Goal: Task Accomplishment & Management: Manage account settings

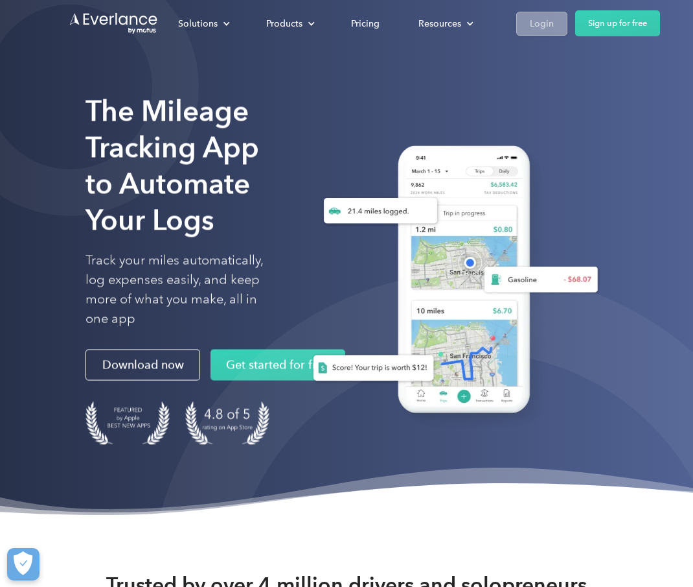
click at [541, 27] on div "Login" at bounding box center [542, 24] width 24 height 16
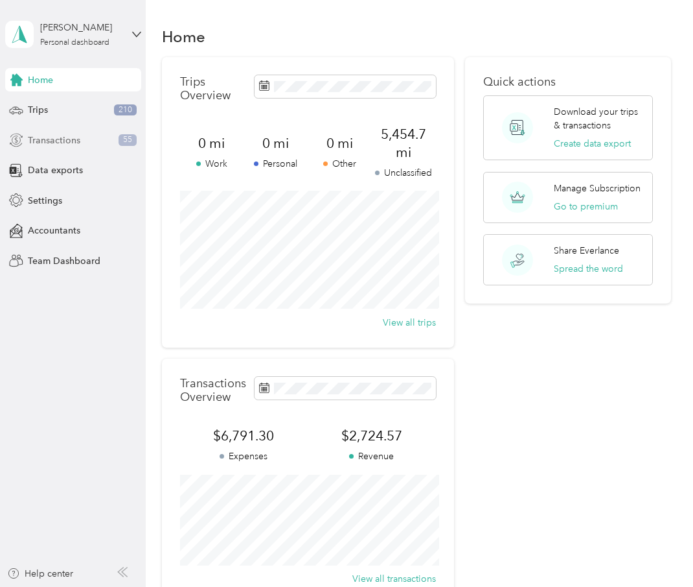
click at [97, 146] on div "Transactions 55" at bounding box center [73, 139] width 136 height 23
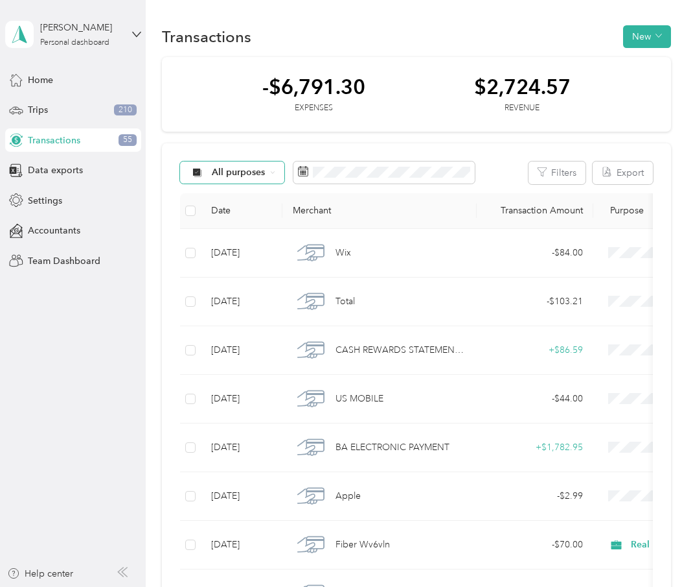
click at [268, 174] on div "All purposes" at bounding box center [232, 172] width 105 height 22
click at [275, 330] on span "Rental Property" at bounding box center [277, 332] width 130 height 14
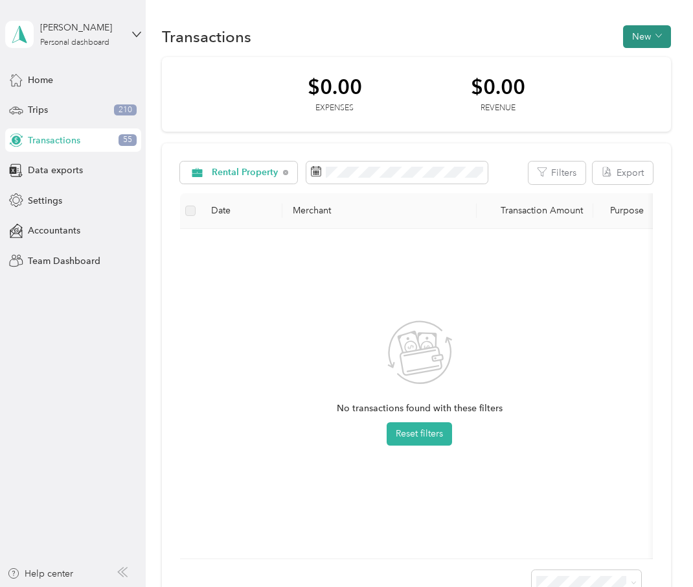
click at [664, 47] on button "New" at bounding box center [647, 36] width 48 height 23
click at [659, 60] on span "Expense" at bounding box center [650, 61] width 35 height 14
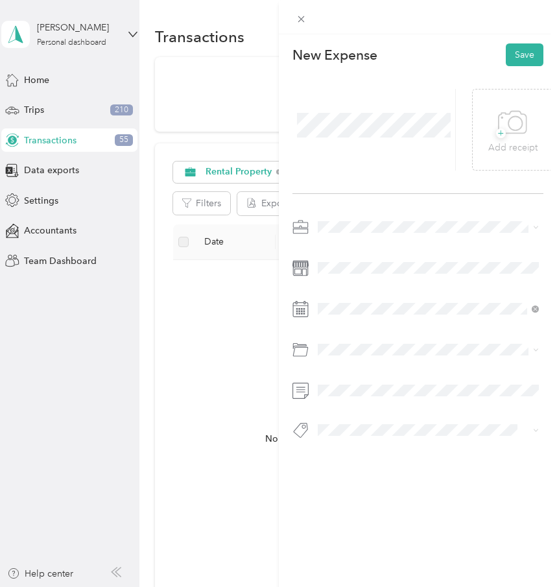
click at [337, 220] on span at bounding box center [428, 226] width 231 height 21
click at [408, 343] on div "Rental Property" at bounding box center [428, 341] width 213 height 14
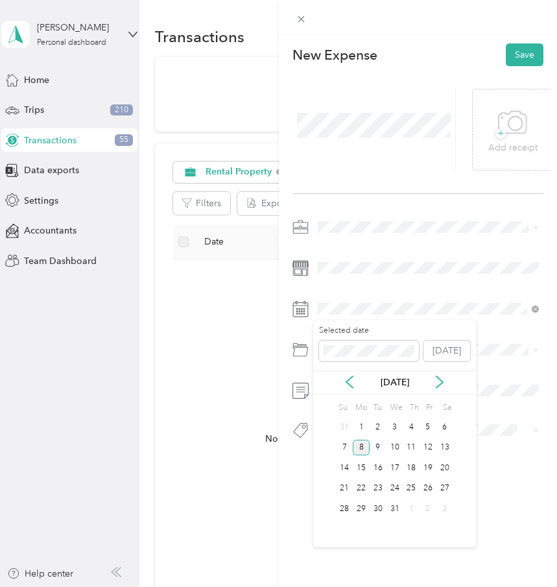
click at [360, 445] on div "8" at bounding box center [361, 447] width 17 height 16
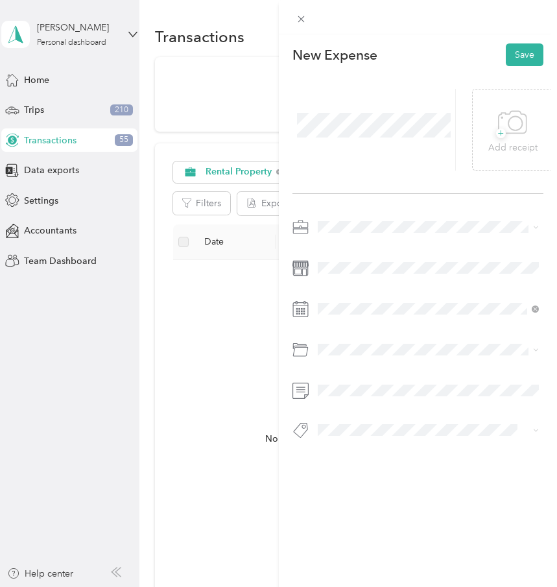
click at [332, 360] on div "Selected date [DATE]" at bounding box center [394, 340] width 163 height 45
click at [305, 347] on icon at bounding box center [300, 351] width 14 height 9
click at [300, 349] on icon at bounding box center [300, 350] width 16 height 16
click at [338, 350] on span at bounding box center [369, 344] width 100 height 21
click at [351, 352] on span at bounding box center [369, 344] width 100 height 21
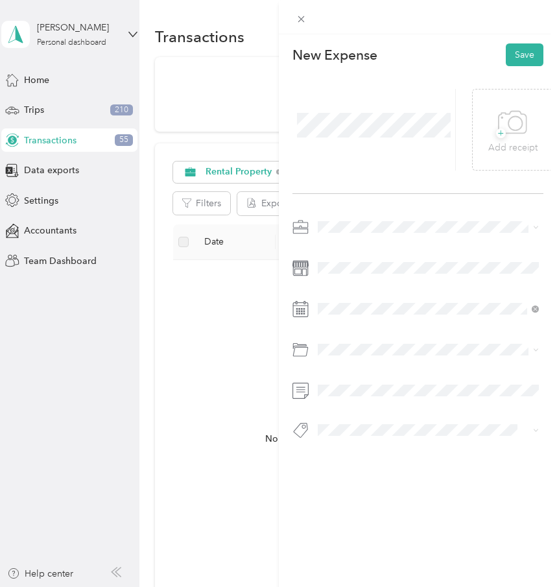
click at [351, 388] on div "Selected date [DATE] [DATE] Su Mo Tu We Th Fr Sa 28 29 30 1 2 3 4 5 6 7 8 9 10 …" at bounding box center [394, 427] width 163 height 227
click at [518, 52] on button "Save" at bounding box center [525, 54] width 38 height 23
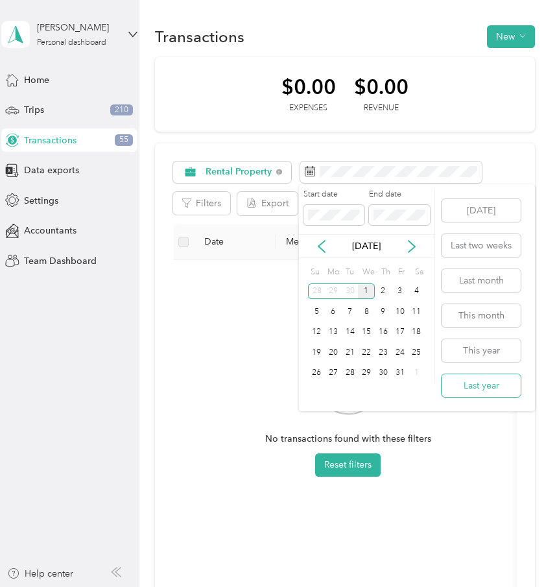
click at [499, 380] on button "Last year" at bounding box center [480, 385] width 79 height 23
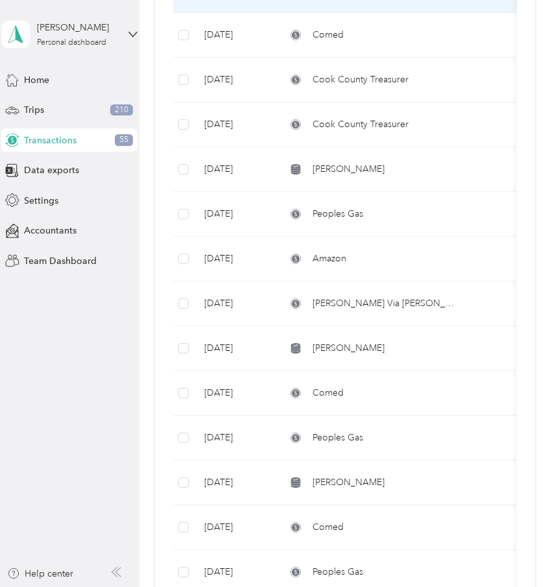
scroll to position [892, 0]
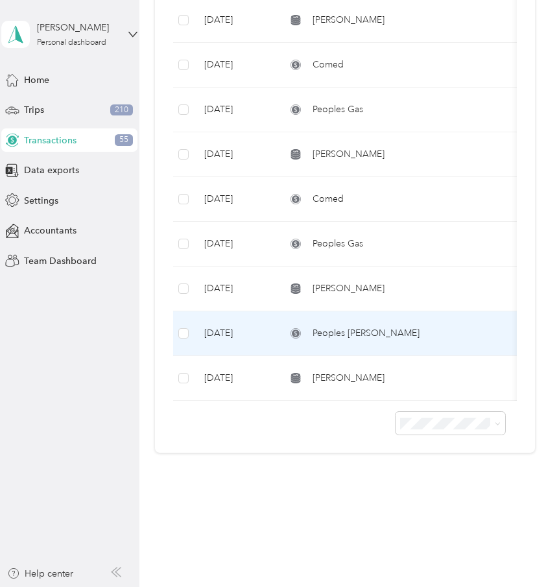
click at [448, 327] on div "Peoples [PERSON_NAME]" at bounding box center [373, 333] width 174 height 14
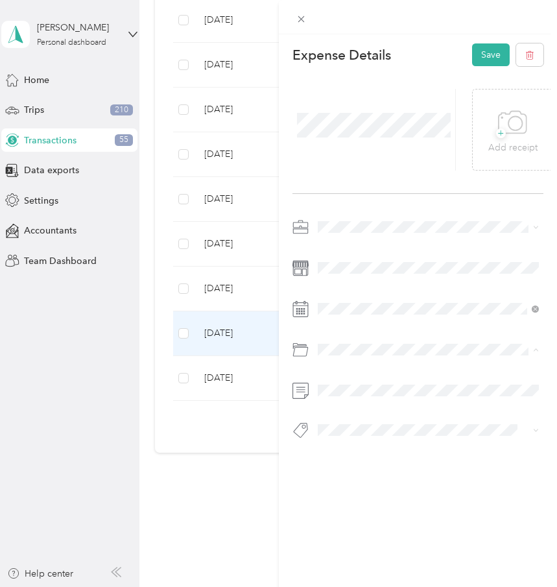
click at [401, 421] on span "Utilities/Internet Expense for Rental" at bounding box center [393, 424] width 143 height 11
click at [401, 397] on span at bounding box center [428, 390] width 231 height 21
click at [495, 46] on button "Save" at bounding box center [491, 54] width 38 height 23
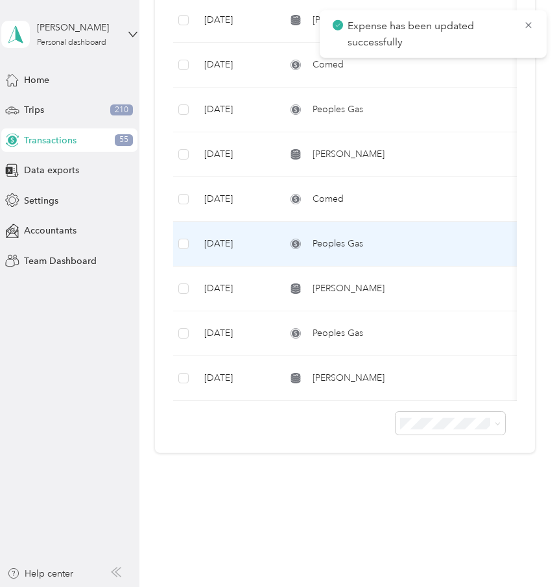
click at [407, 241] on div "Peoples Gas" at bounding box center [373, 244] width 174 height 14
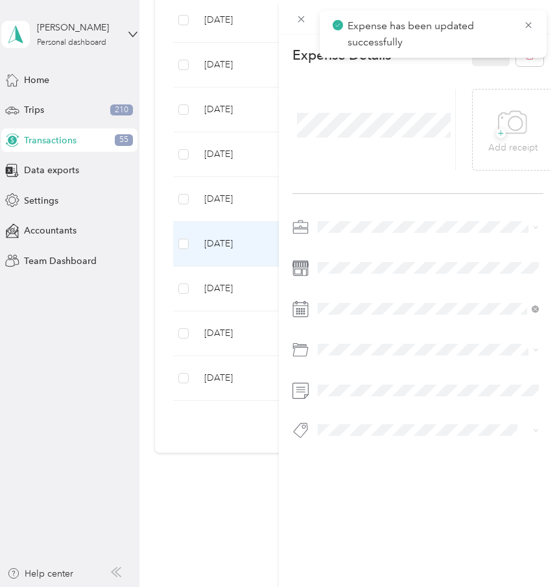
click at [255, 331] on div "This expense cannot be edited because it is either under review, approved, or p…" at bounding box center [278, 293] width 557 height 587
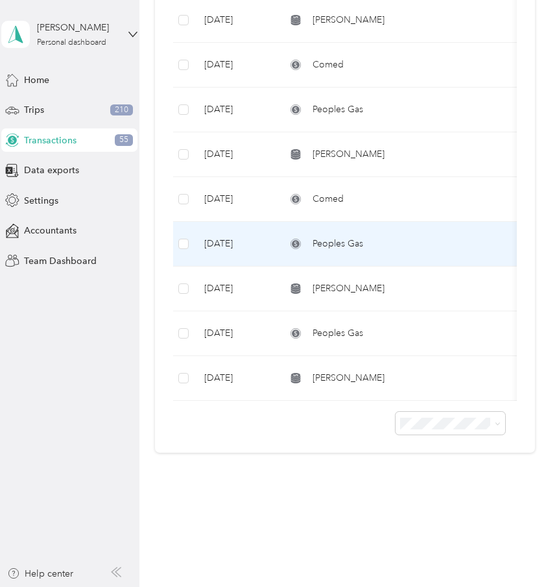
click at [395, 239] on div "Peoples Gas" at bounding box center [373, 244] width 174 height 14
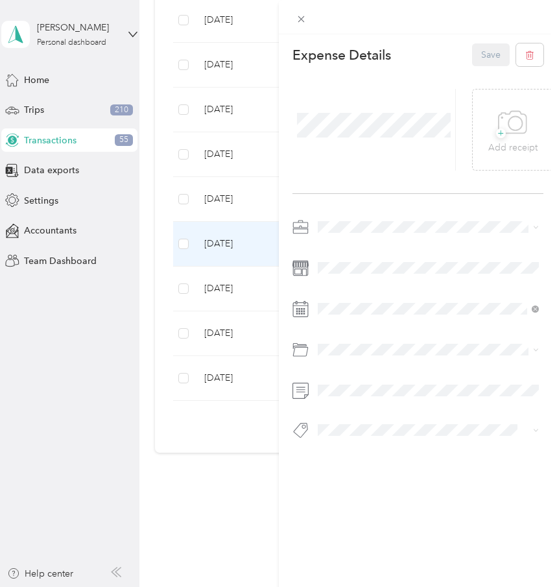
click at [242, 320] on div "This expense cannot be edited because it is either under review, approved, or p…" at bounding box center [278, 293] width 557 height 587
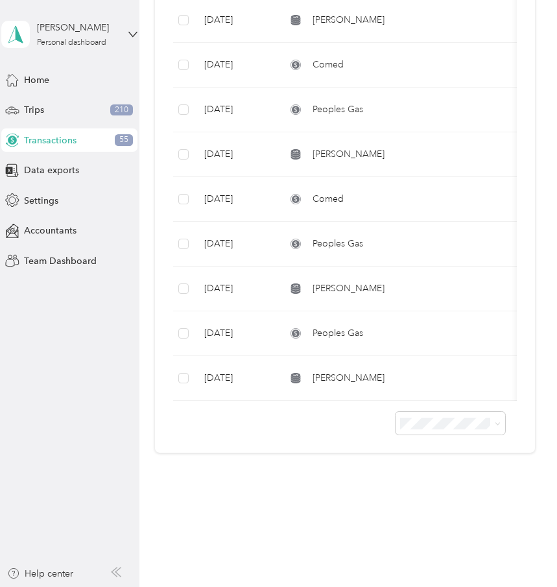
click at [253, 335] on td "[DATE]" at bounding box center [235, 333] width 82 height 45
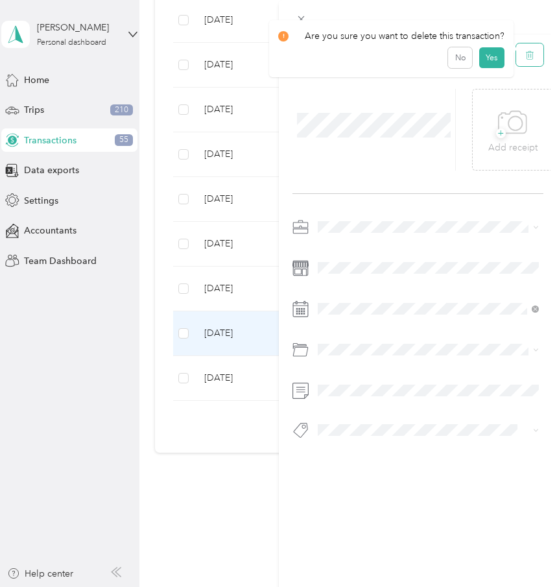
click at [536, 46] on button "button" at bounding box center [529, 54] width 27 height 23
click at [485, 65] on button "Yes" at bounding box center [490, 64] width 25 height 21
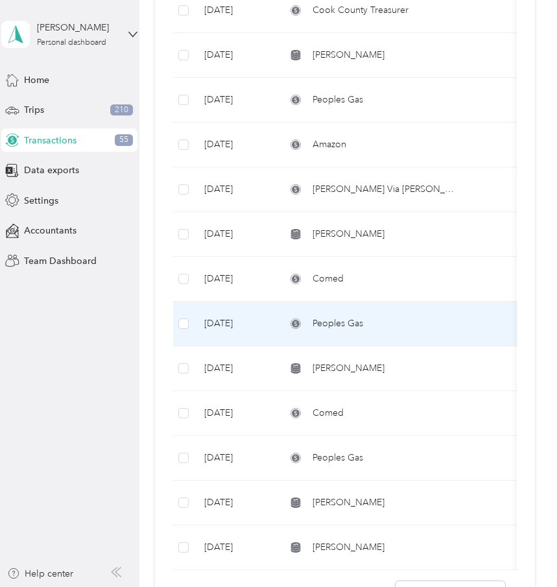
scroll to position [678, 0]
click at [441, 310] on td "Peoples Gas" at bounding box center [372, 323] width 194 height 45
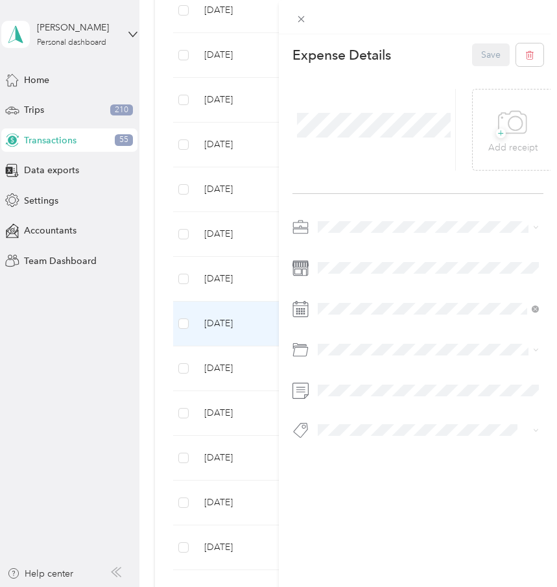
click at [233, 323] on div "This expense cannot be edited because it is either under review, approved, or p…" at bounding box center [278, 293] width 557 height 587
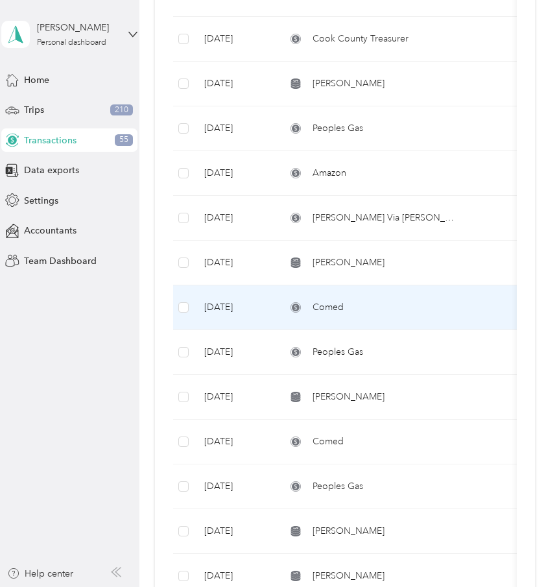
scroll to position [625, 0]
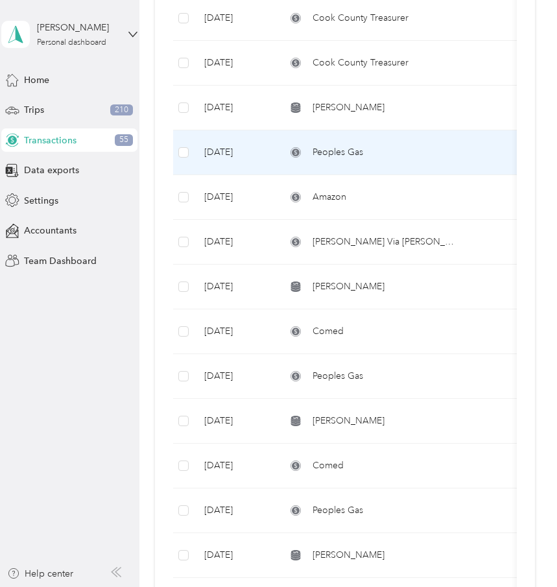
click at [355, 155] on span "Peoples Gas" at bounding box center [337, 152] width 51 height 14
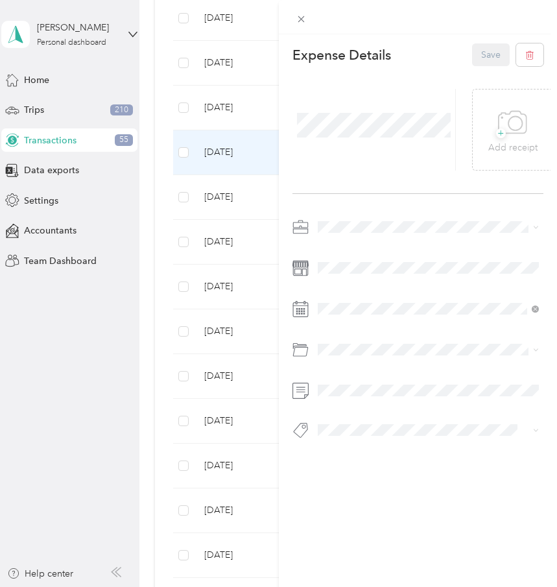
click at [226, 157] on div "This expense cannot be edited because it is either under review, approved, or p…" at bounding box center [278, 293] width 557 height 587
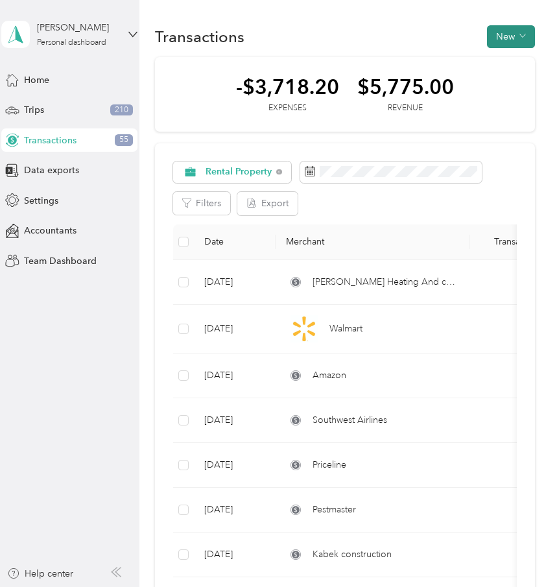
click at [513, 45] on button "New" at bounding box center [511, 36] width 48 height 23
click at [515, 64] on span "Expense" at bounding box center [513, 61] width 35 height 14
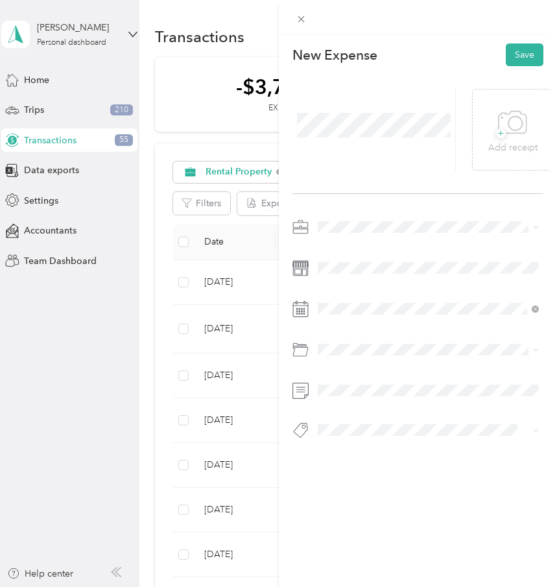
click at [425, 346] on li "Rental Property" at bounding box center [428, 340] width 231 height 23
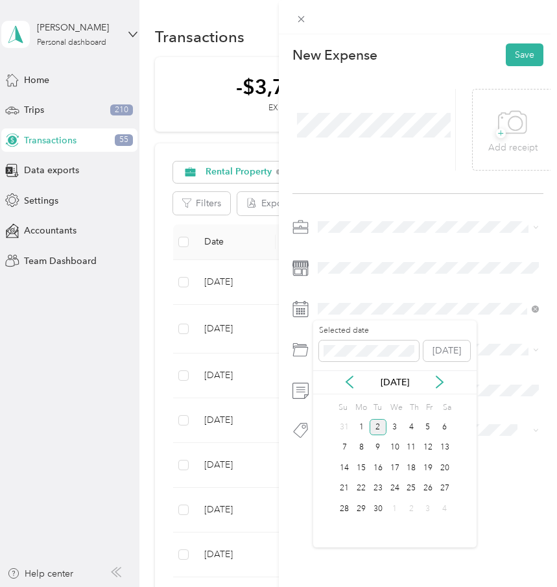
click at [377, 423] on div "2" at bounding box center [377, 427] width 17 height 16
click at [380, 430] on div "2" at bounding box center [377, 427] width 17 height 16
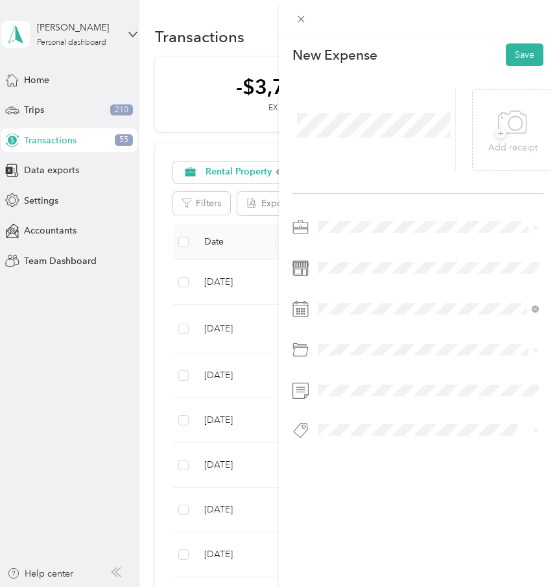
click at [385, 432] on div "7" at bounding box center [377, 440] width 17 height 21
click at [331, 389] on div "Selected date [DATE] [DATE] Su Mo Tu We Th Fr Sa 28 29 30 1 2 3 4 5 6 7 8 9 10 …" at bounding box center [394, 427] width 163 height 227
click at [525, 54] on button "Save" at bounding box center [525, 54] width 38 height 23
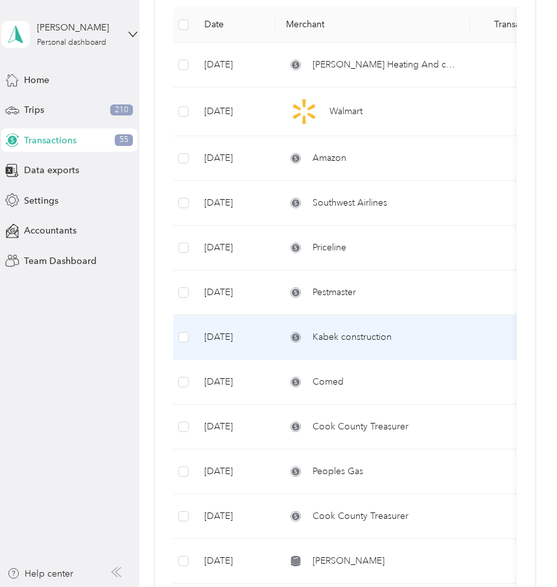
scroll to position [218, 0]
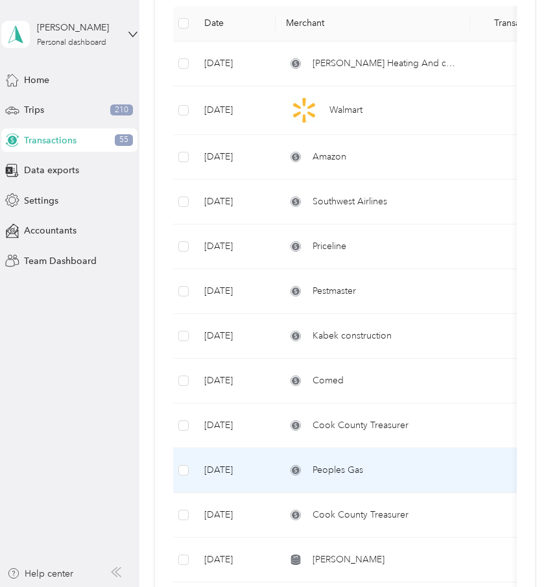
click at [421, 456] on td "Peoples Gas" at bounding box center [372, 470] width 194 height 45
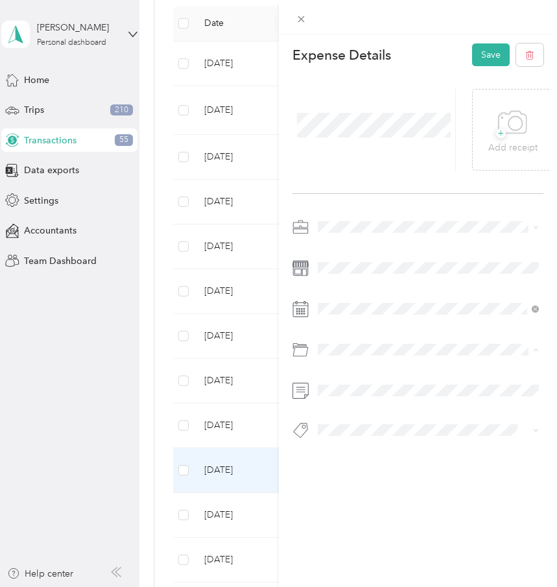
click at [391, 420] on span "Utilities/Internet Expense for Rental" at bounding box center [393, 424] width 143 height 11
click at [494, 51] on button "Save" at bounding box center [491, 54] width 38 height 23
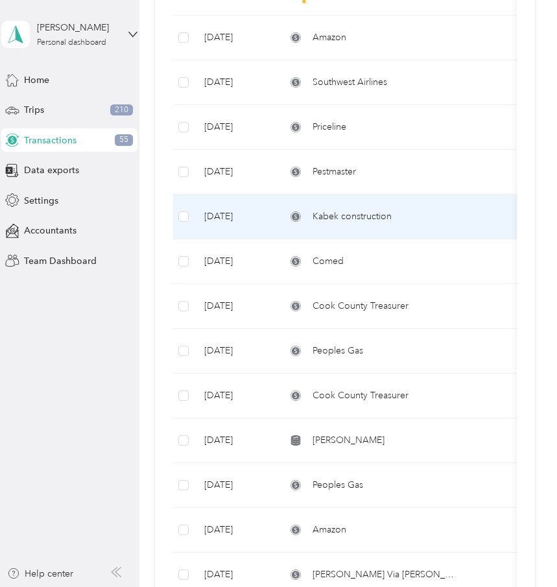
scroll to position [342, 0]
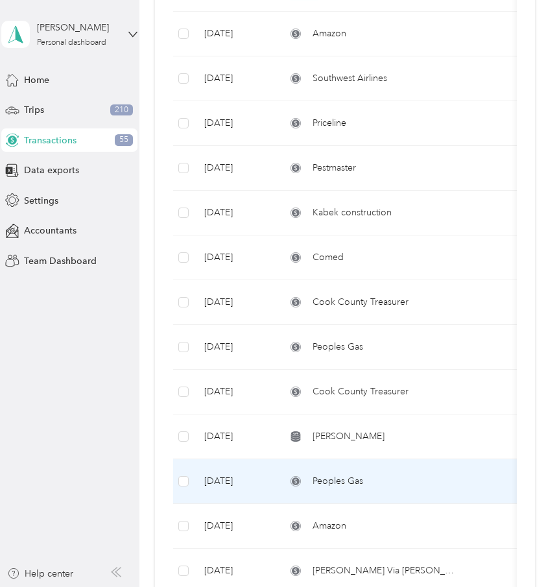
click at [434, 485] on div "Peoples Gas" at bounding box center [373, 481] width 174 height 14
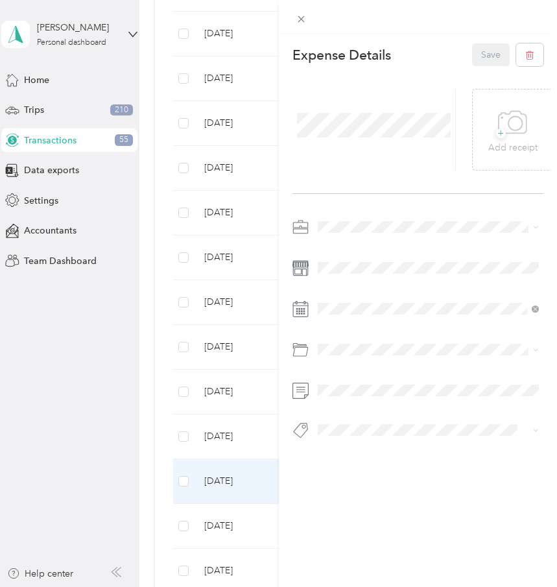
click at [250, 349] on div "This expense cannot be edited because it is either under review, approved, or p…" at bounding box center [278, 293] width 557 height 587
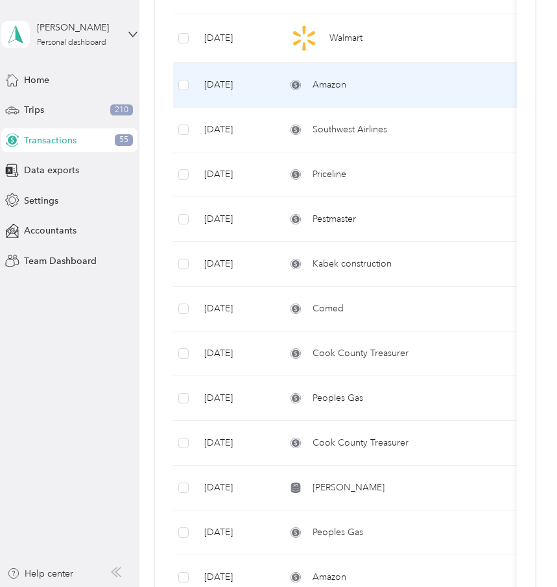
scroll to position [290, 0]
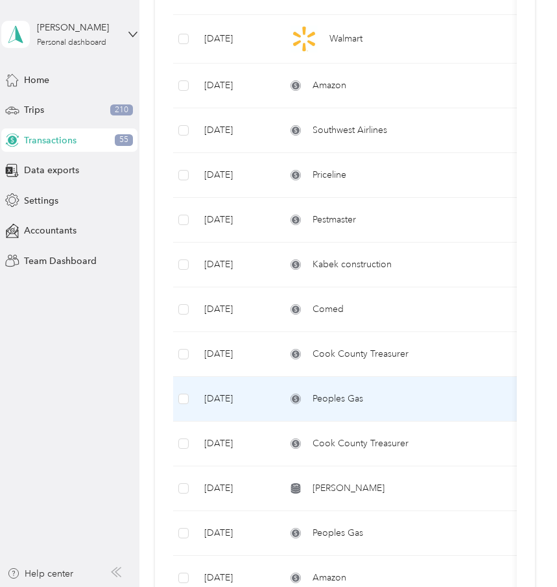
click at [374, 404] on div "Peoples Gas" at bounding box center [373, 398] width 174 height 14
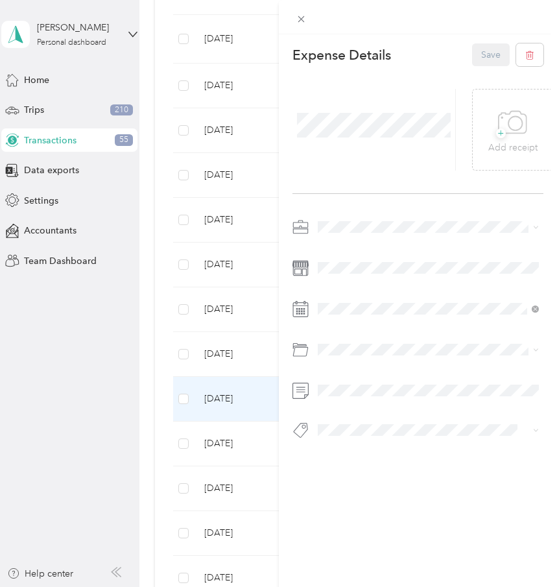
click at [250, 407] on div "This expense cannot be edited because it is either under review, approved, or p…" at bounding box center [278, 293] width 557 height 587
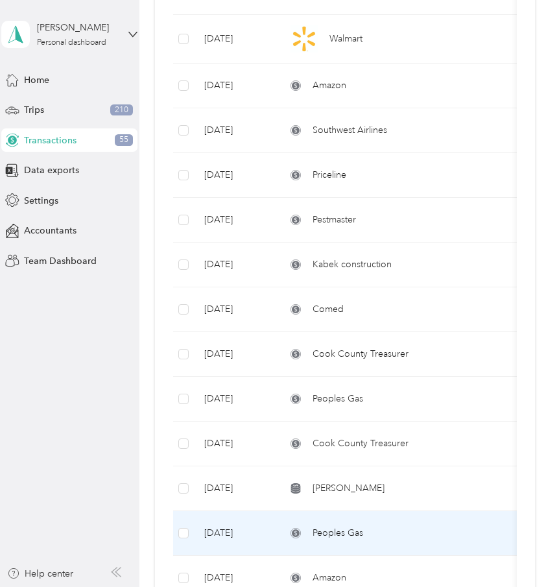
click at [279, 533] on td "Peoples Gas" at bounding box center [372, 533] width 194 height 45
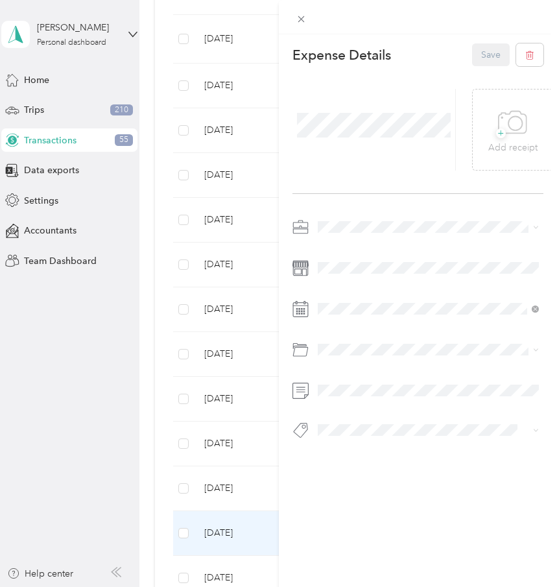
click at [239, 461] on div "This expense cannot be edited because it is either under review, approved, or p…" at bounding box center [278, 293] width 557 height 587
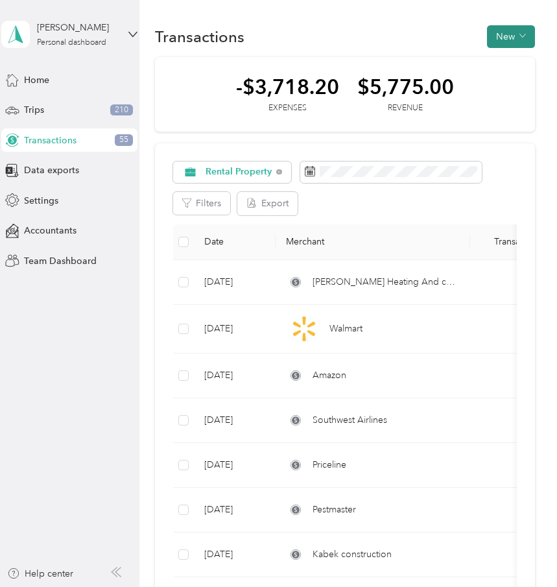
click at [509, 39] on button "New" at bounding box center [511, 36] width 48 height 23
click at [516, 62] on span "Expense" at bounding box center [513, 61] width 35 height 14
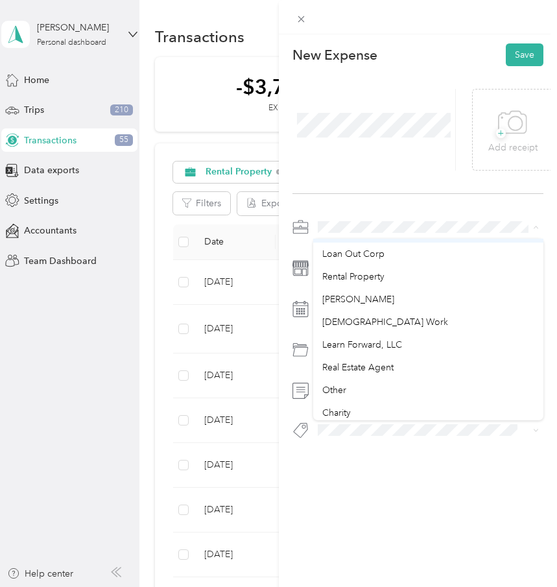
scroll to position [75, 0]
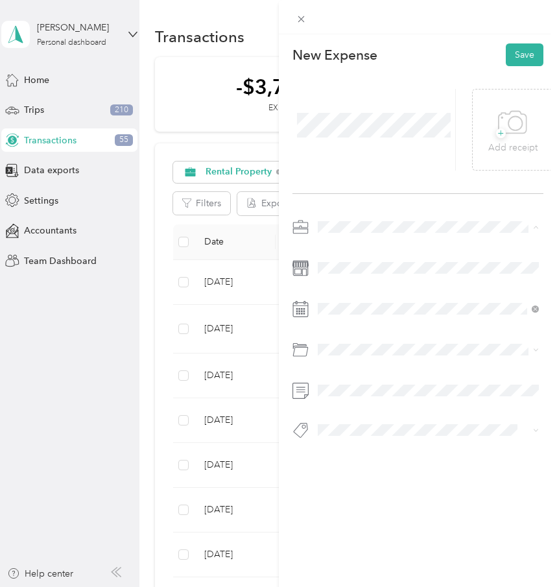
click at [402, 268] on li "Rental Property" at bounding box center [428, 266] width 231 height 23
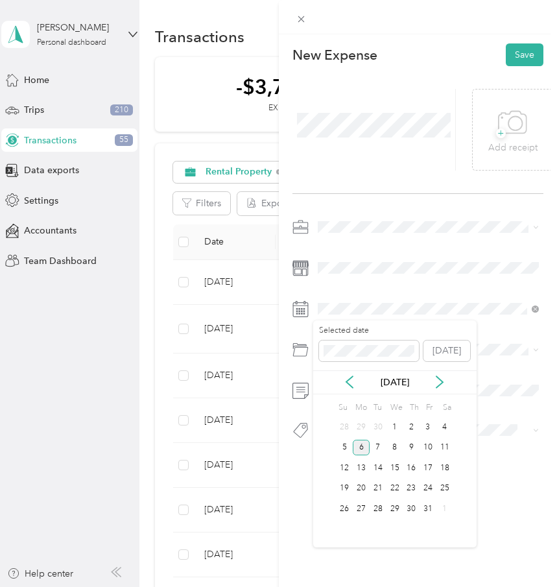
click at [358, 445] on div "6" at bounding box center [361, 447] width 17 height 16
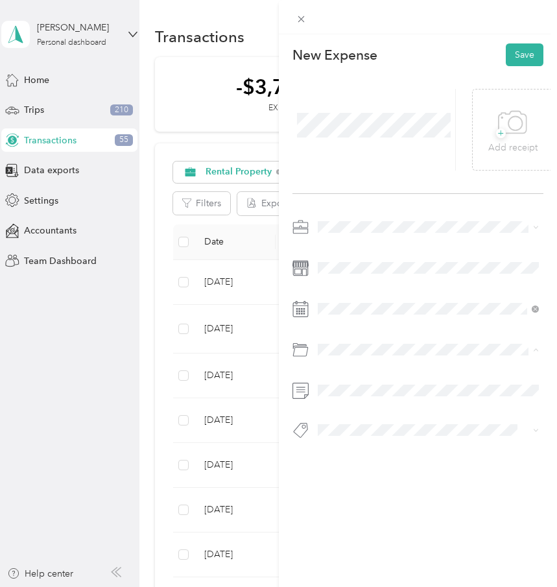
click at [390, 449] on span "Utilities/Internet Expense for Rental" at bounding box center [393, 446] width 143 height 11
click at [533, 60] on button "Save" at bounding box center [525, 54] width 38 height 23
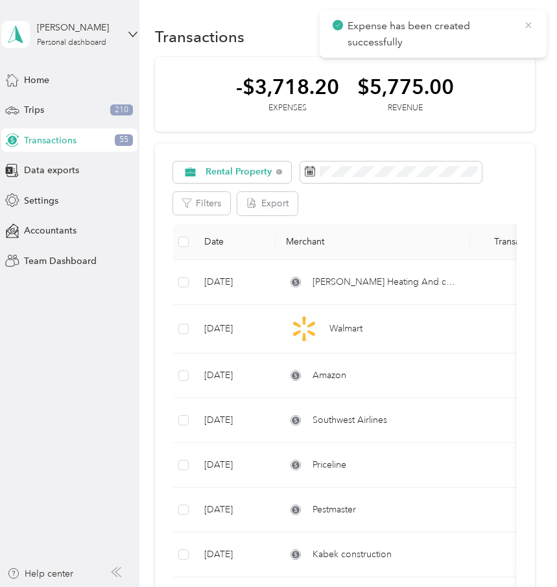
click at [533, 29] on icon at bounding box center [528, 25] width 10 height 12
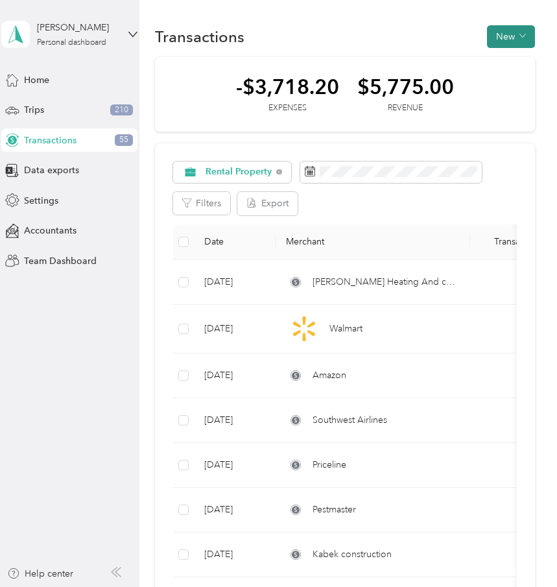
click at [526, 38] on icon "button" at bounding box center [522, 35] width 6 height 6
click at [524, 60] on span "Expense" at bounding box center [513, 61] width 35 height 14
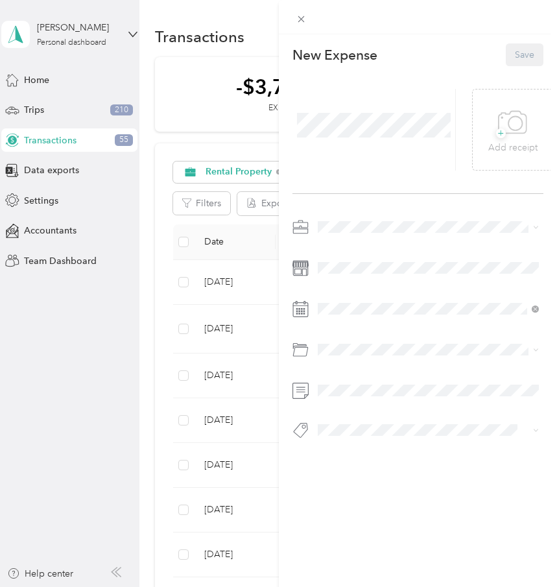
click at [356, 142] on div at bounding box center [374, 130] width 164 height 82
click at [358, 234] on span at bounding box center [428, 226] width 231 height 21
click at [425, 342] on div "Rental Property" at bounding box center [428, 341] width 213 height 14
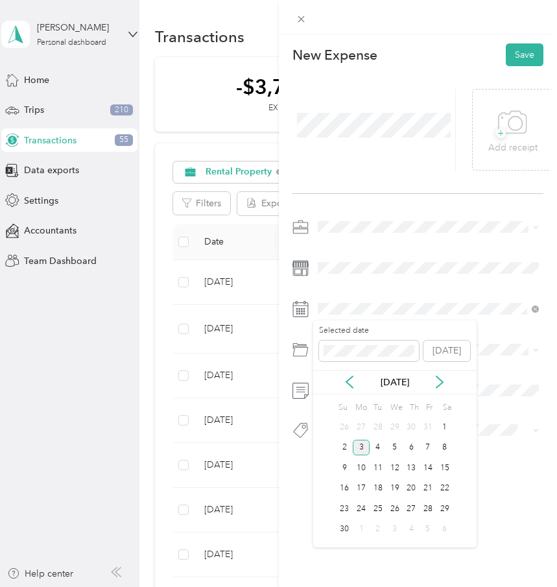
click at [358, 450] on div "3" at bounding box center [361, 447] width 17 height 16
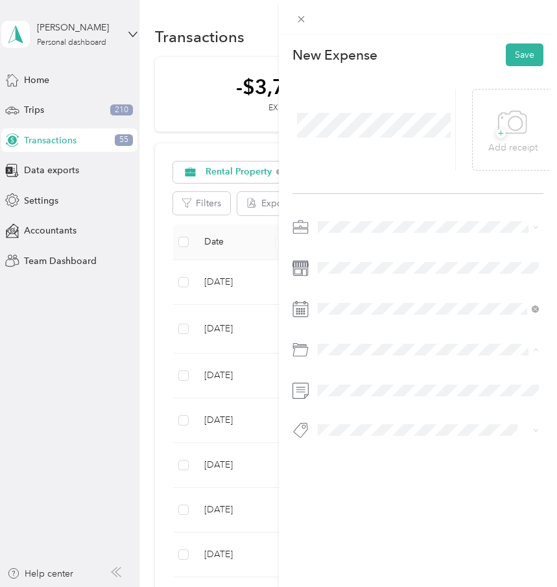
click at [388, 419] on span "Utilities/Internet Expense for Rental" at bounding box center [393, 424] width 143 height 11
click at [534, 61] on button "Save" at bounding box center [525, 54] width 38 height 23
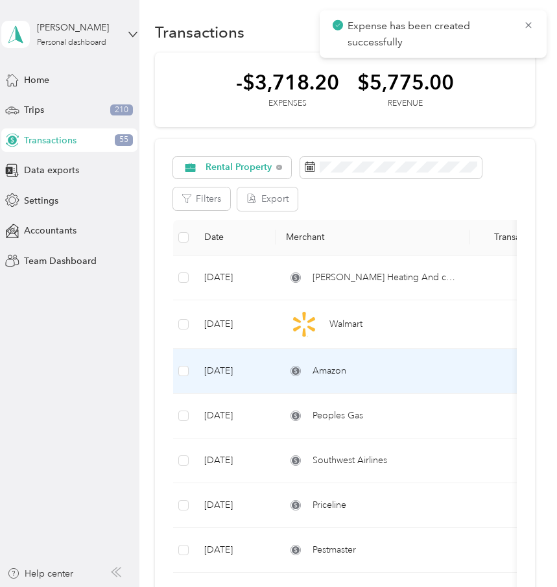
scroll to position [3, 0]
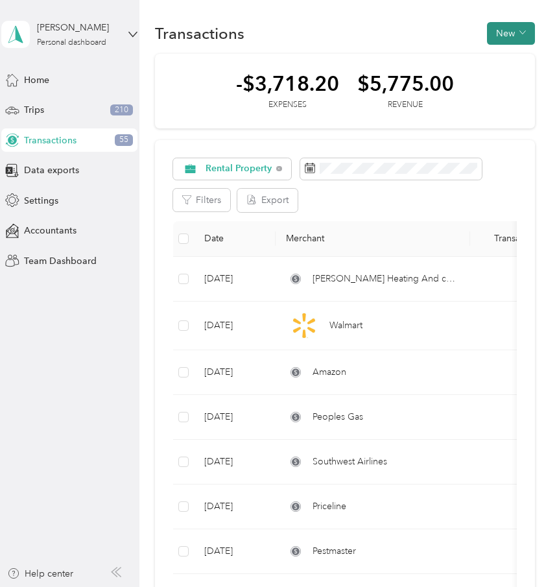
click at [520, 30] on button "New" at bounding box center [511, 33] width 48 height 23
click at [524, 51] on span "Expense" at bounding box center [513, 58] width 35 height 14
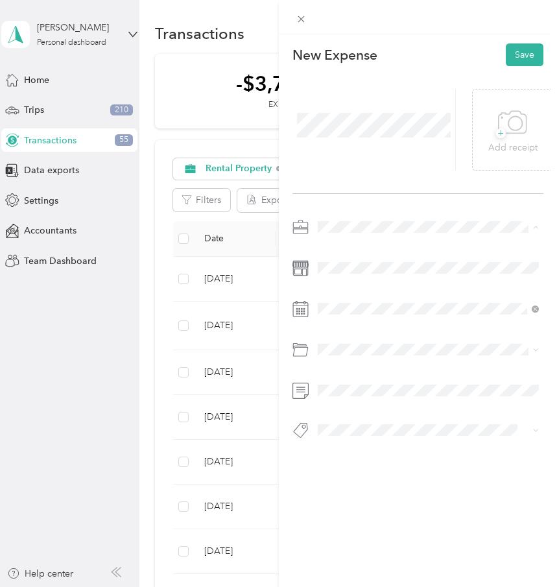
click at [416, 334] on div "Rental Property" at bounding box center [428, 341] width 213 height 14
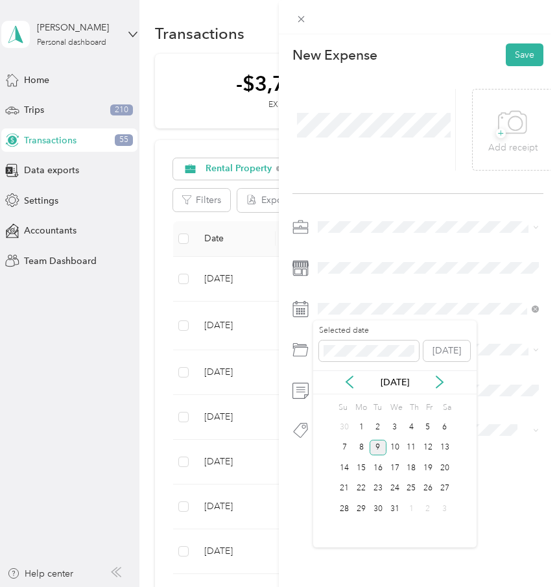
click at [377, 444] on div "9" at bounding box center [377, 447] width 17 height 16
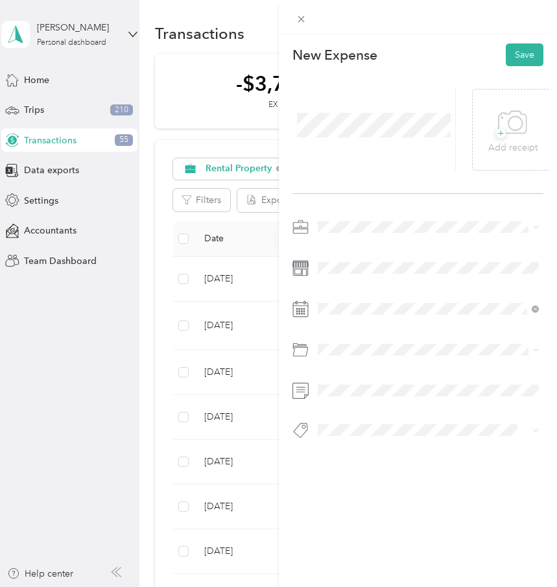
click at [447, 426] on div "Utilities/Internet Expense for Rental" at bounding box center [428, 423] width 213 height 14
click at [526, 58] on button "Save" at bounding box center [525, 54] width 38 height 23
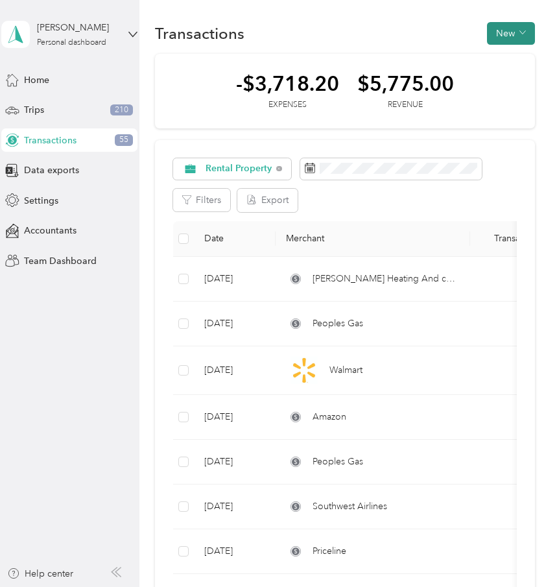
click at [518, 32] on button "New" at bounding box center [511, 33] width 48 height 23
click at [511, 54] on span "Expense" at bounding box center [513, 58] width 35 height 14
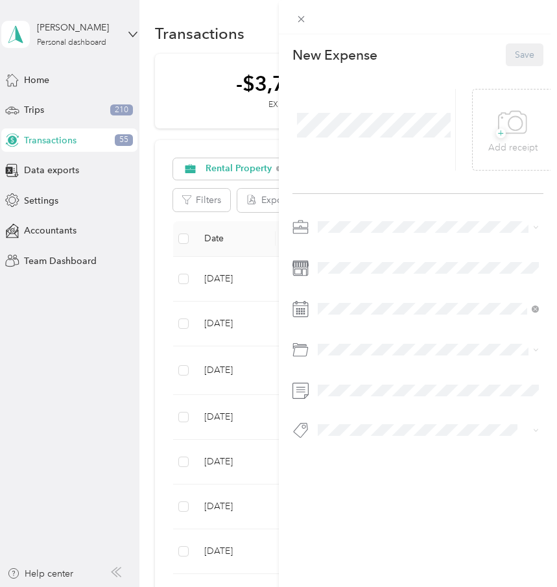
click at [410, 337] on div "Rental Property" at bounding box center [428, 338] width 213 height 14
click at [265, 289] on div "This expense cannot be edited because it is either under review, approved, or p…" at bounding box center [278, 293] width 557 height 587
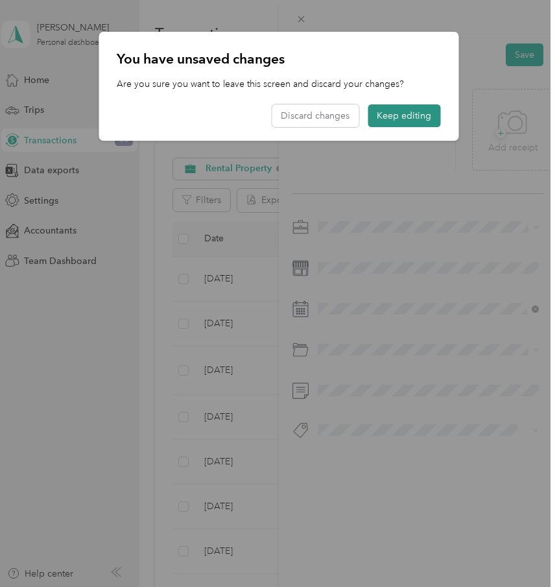
click at [409, 117] on button "Keep editing" at bounding box center [403, 115] width 73 height 23
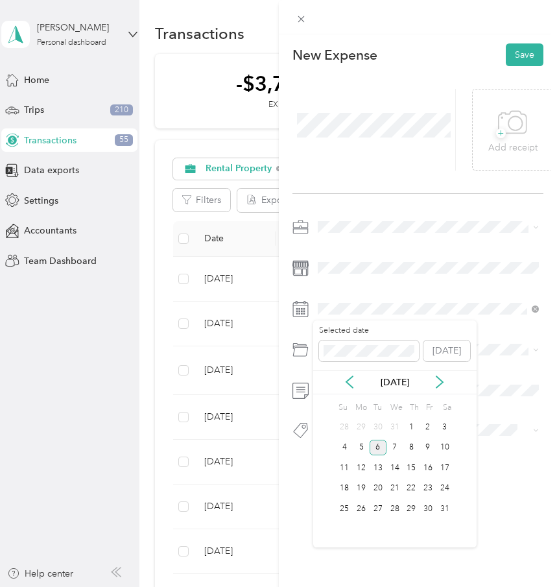
click at [378, 445] on div "6" at bounding box center [377, 447] width 17 height 16
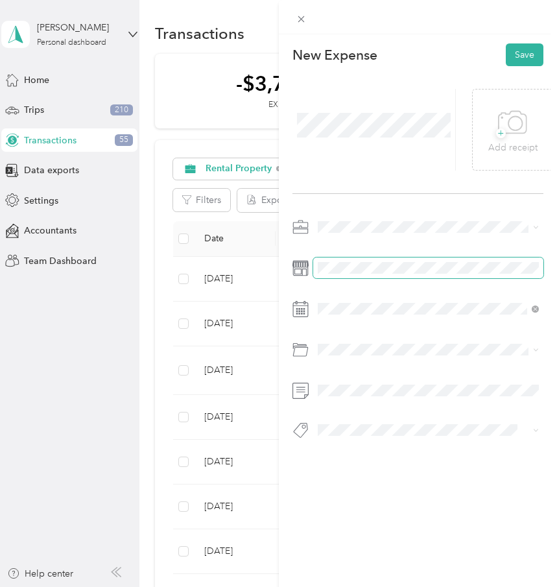
click at [403, 277] on span at bounding box center [428, 267] width 231 height 21
click at [413, 424] on span "Utilities/Internet Expense for Rental" at bounding box center [393, 424] width 143 height 11
click at [528, 56] on button "Save" at bounding box center [525, 54] width 38 height 23
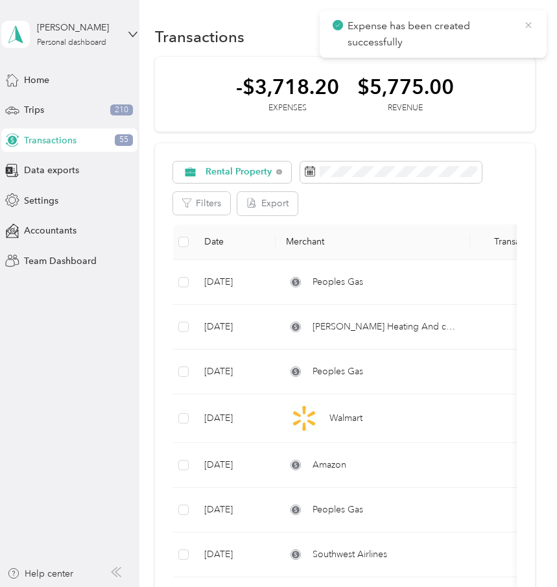
click at [530, 19] on icon at bounding box center [528, 25] width 10 height 12
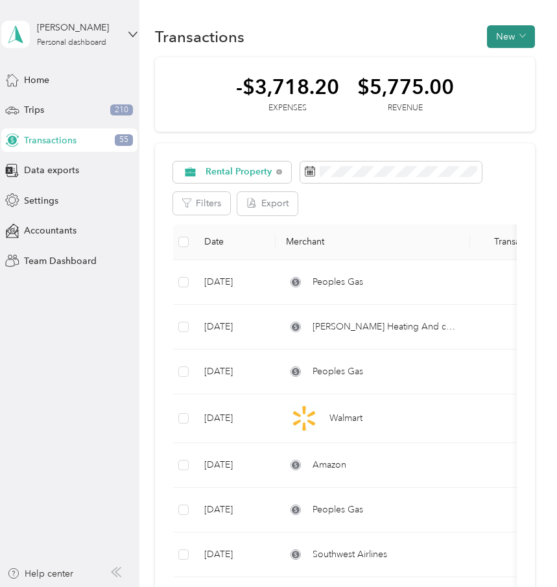
click at [524, 32] on button "New" at bounding box center [511, 36] width 48 height 23
click at [519, 58] on span "Expense" at bounding box center [513, 61] width 35 height 14
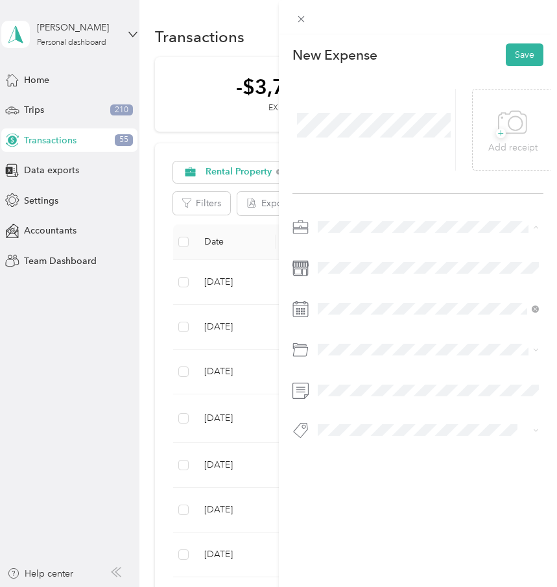
click at [391, 341] on div "Rental Property" at bounding box center [428, 341] width 213 height 14
click at [361, 279] on div at bounding box center [417, 331] width 251 height 231
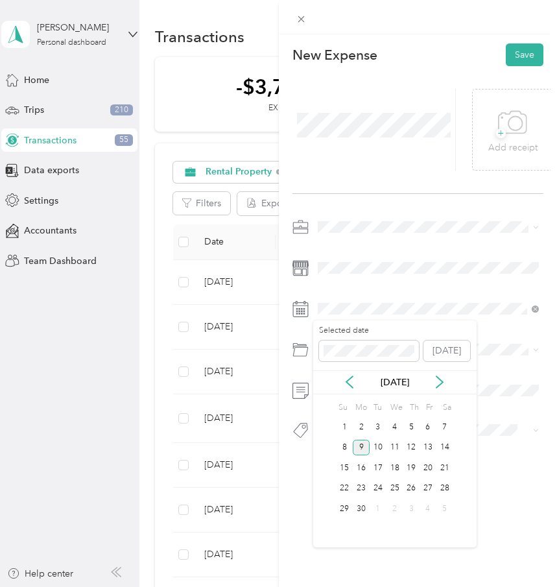
click at [361, 445] on div "9" at bounding box center [361, 447] width 17 height 16
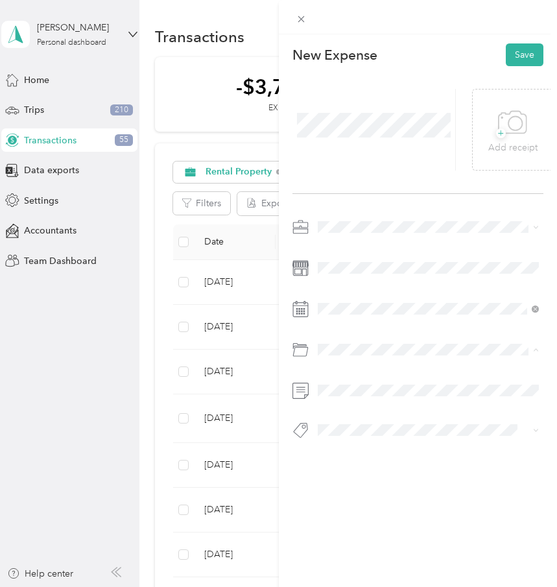
click at [402, 420] on span "Utilities/Internet Expense for Rental" at bounding box center [393, 424] width 143 height 11
click at [530, 56] on button "Save" at bounding box center [525, 54] width 38 height 23
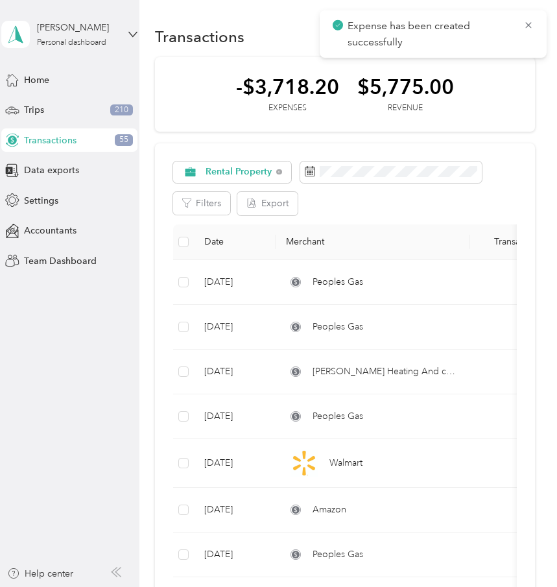
click at [528, 21] on icon at bounding box center [528, 25] width 10 height 12
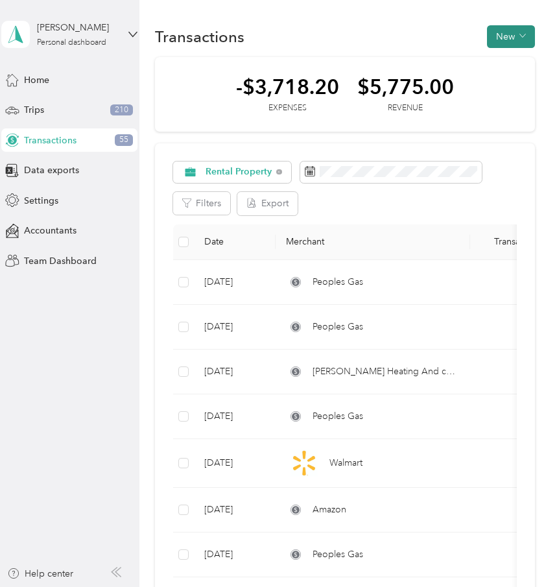
click at [523, 31] on button "New" at bounding box center [511, 36] width 48 height 23
click at [525, 60] on span "Expense" at bounding box center [513, 61] width 35 height 14
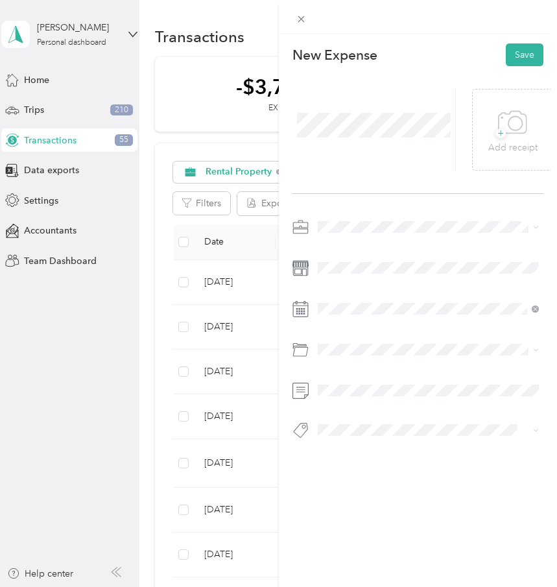
click at [430, 338] on div "Rental Property" at bounding box center [428, 339] width 213 height 14
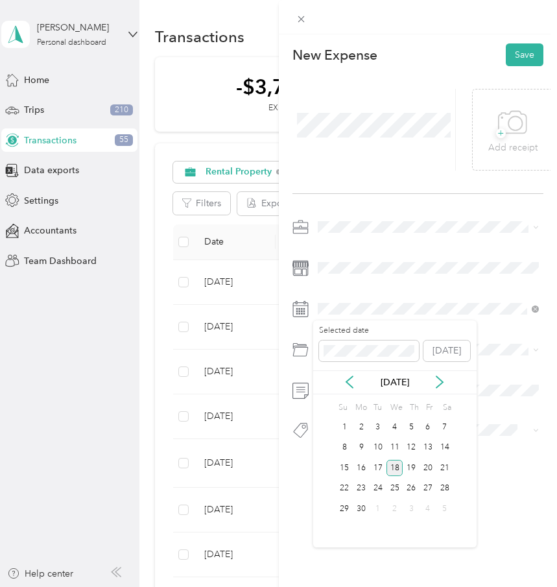
click at [391, 467] on div "18" at bounding box center [394, 468] width 17 height 16
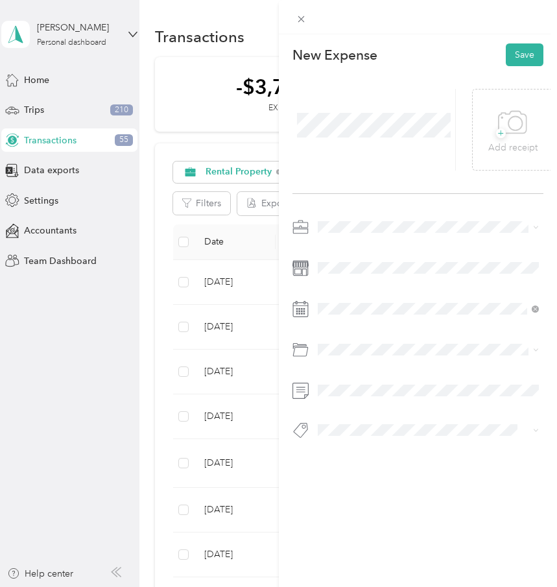
click at [393, 415] on li "Utilities/Internet Expense for Rental" at bounding box center [428, 423] width 231 height 23
click at [527, 57] on button "Save" at bounding box center [525, 54] width 38 height 23
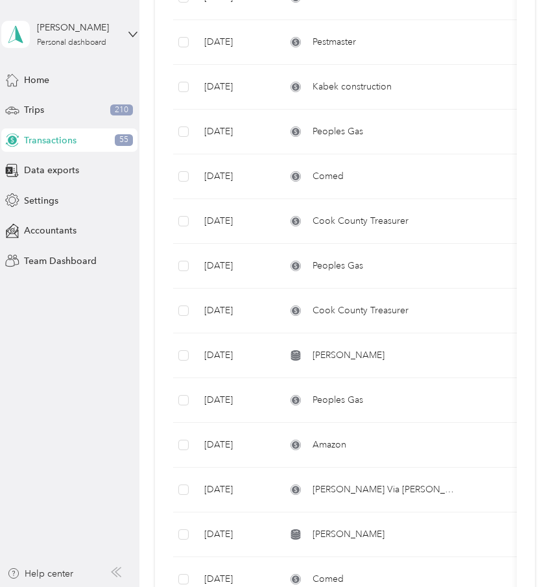
scroll to position [702, 0]
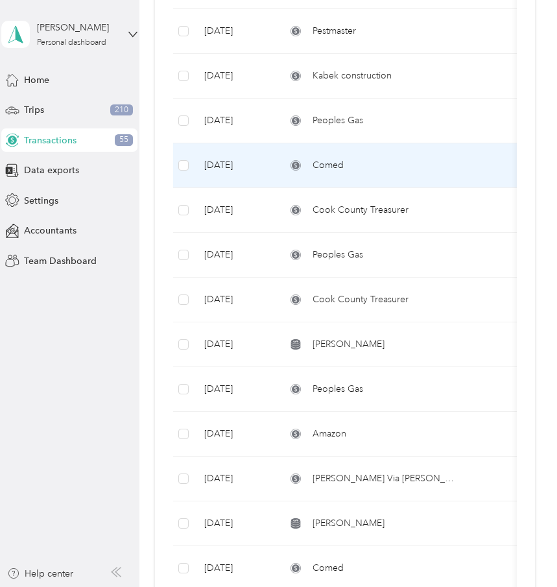
click at [357, 169] on div "Comed" at bounding box center [373, 165] width 174 height 14
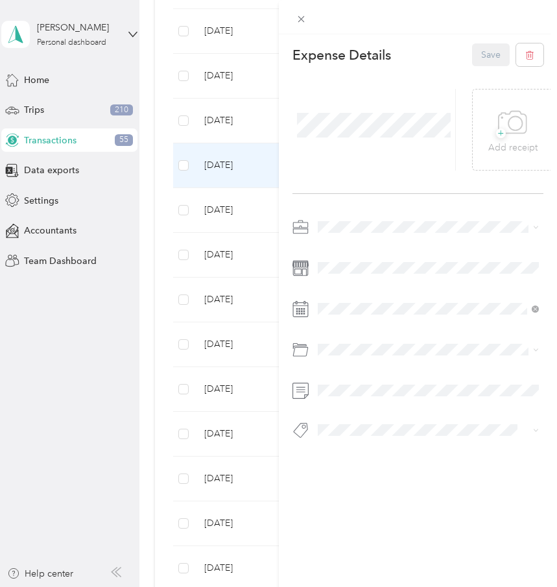
click at [249, 159] on div "This expense cannot be edited because it is either under review, approved, or p…" at bounding box center [278, 293] width 557 height 587
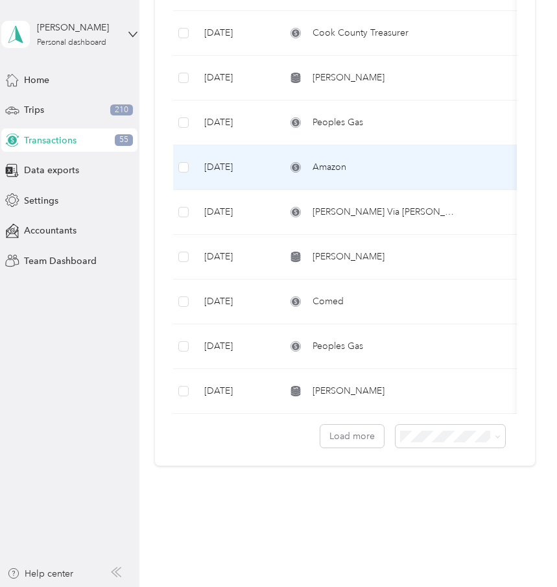
scroll to position [962, 0]
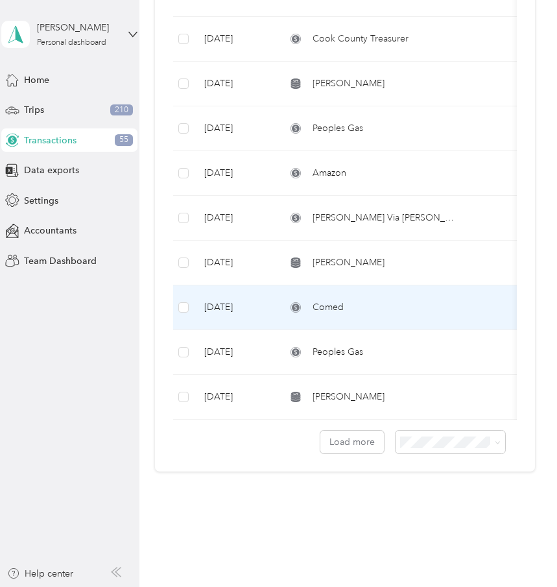
click at [371, 302] on div "Comed" at bounding box center [373, 307] width 174 height 14
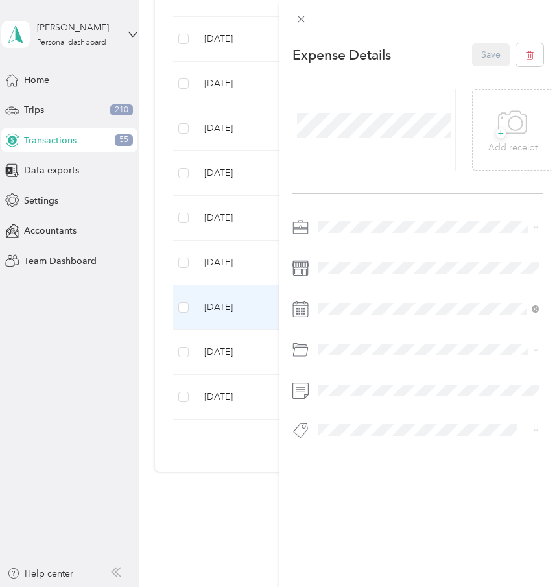
click at [242, 303] on div "This expense cannot be edited because it is either under review, approved, or p…" at bounding box center [278, 293] width 557 height 587
